Goal: Find specific page/section: Find specific page/section

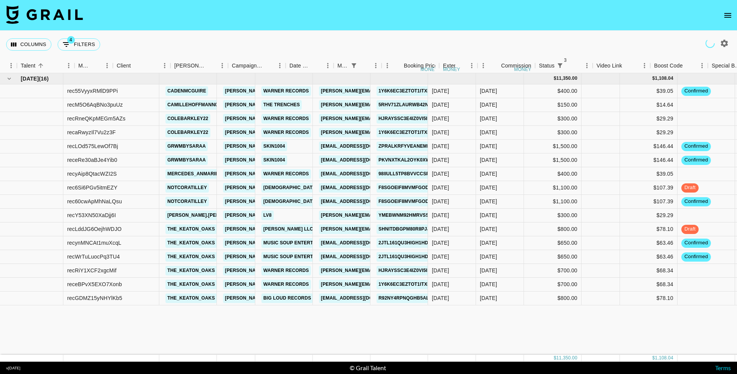
scroll to position [0, 142]
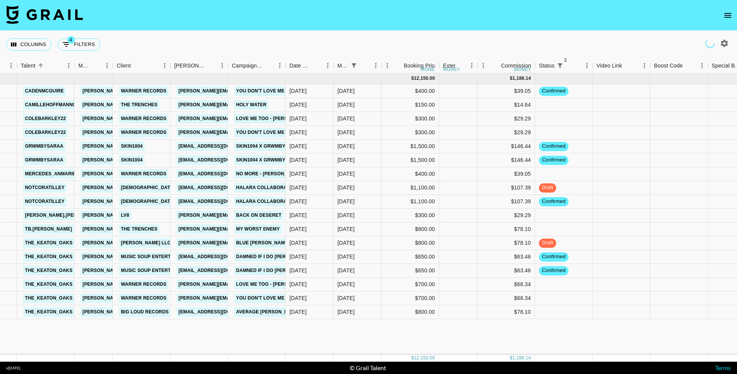
click at [310, 25] on nav at bounding box center [368, 15] width 737 height 31
click at [91, 45] on button "4 Filters" at bounding box center [79, 44] width 43 height 12
select select "status"
select select "not"
select select "cancelled"
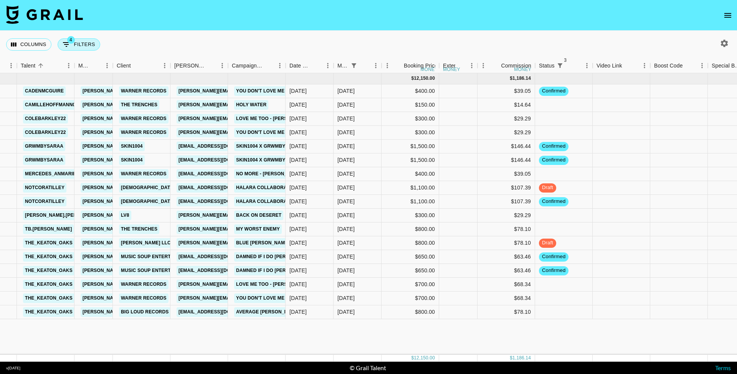
select select "status"
select select "not"
select select "declined"
select select "status"
select select "not"
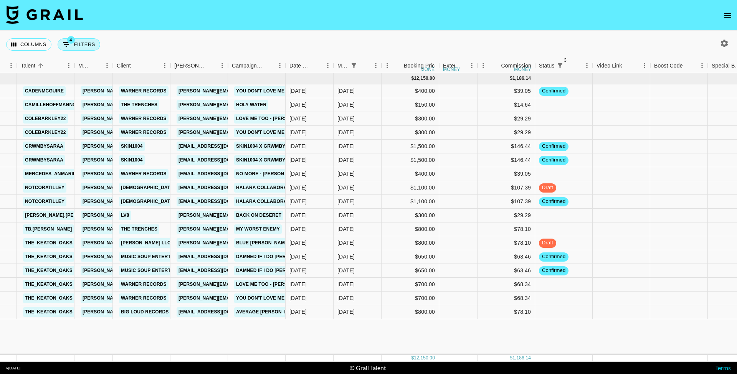
select select "approved"
select select "monthDue2"
select select "[DATE]"
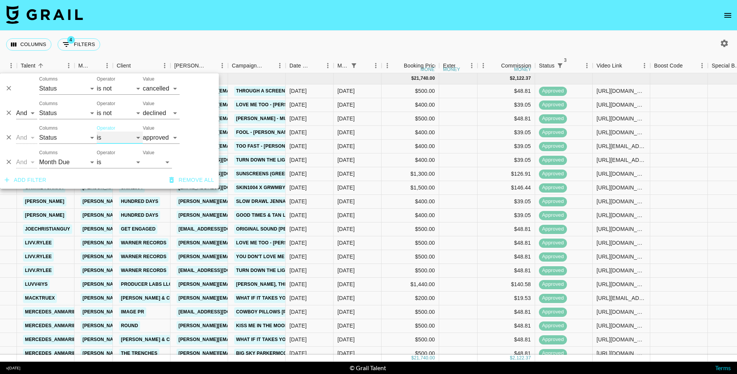
select select "not"
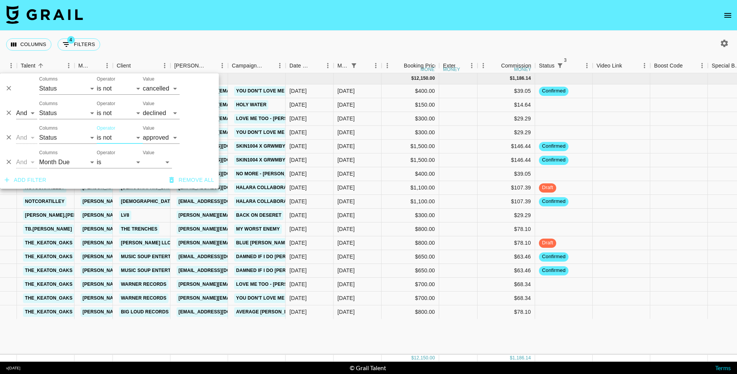
click at [148, 43] on div "Columns 4 Filters + Booking" at bounding box center [368, 45] width 737 height 28
